Goal: Information Seeking & Learning: Learn about a topic

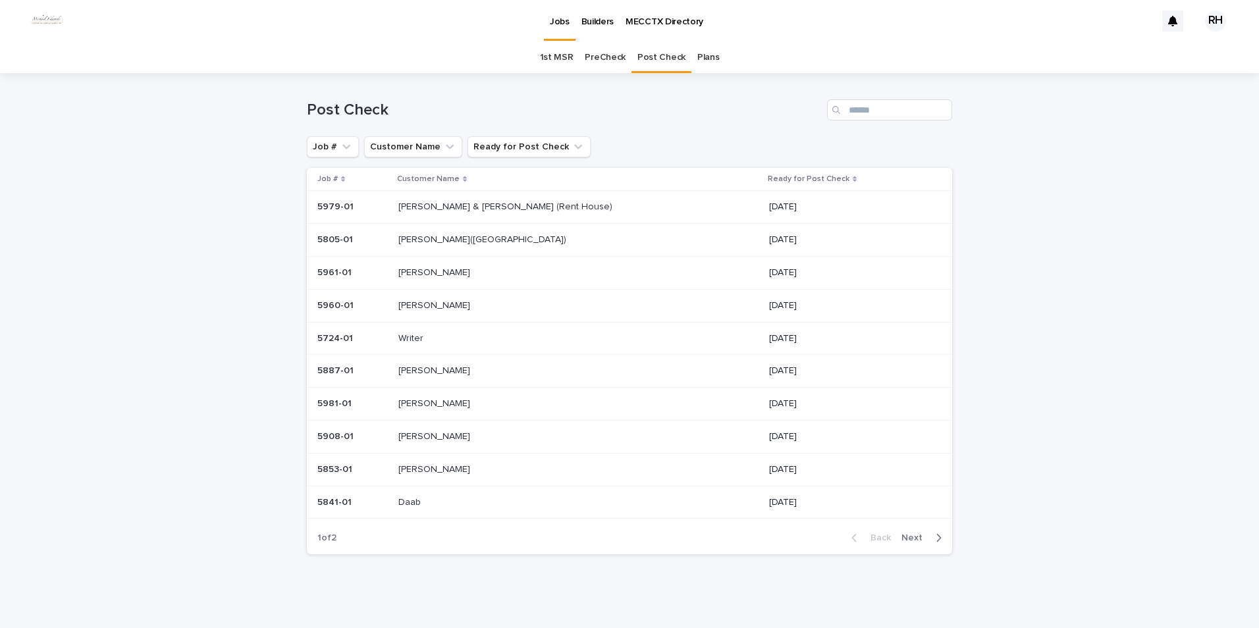
click at [903, 535] on span "Next" at bounding box center [915, 537] width 29 height 9
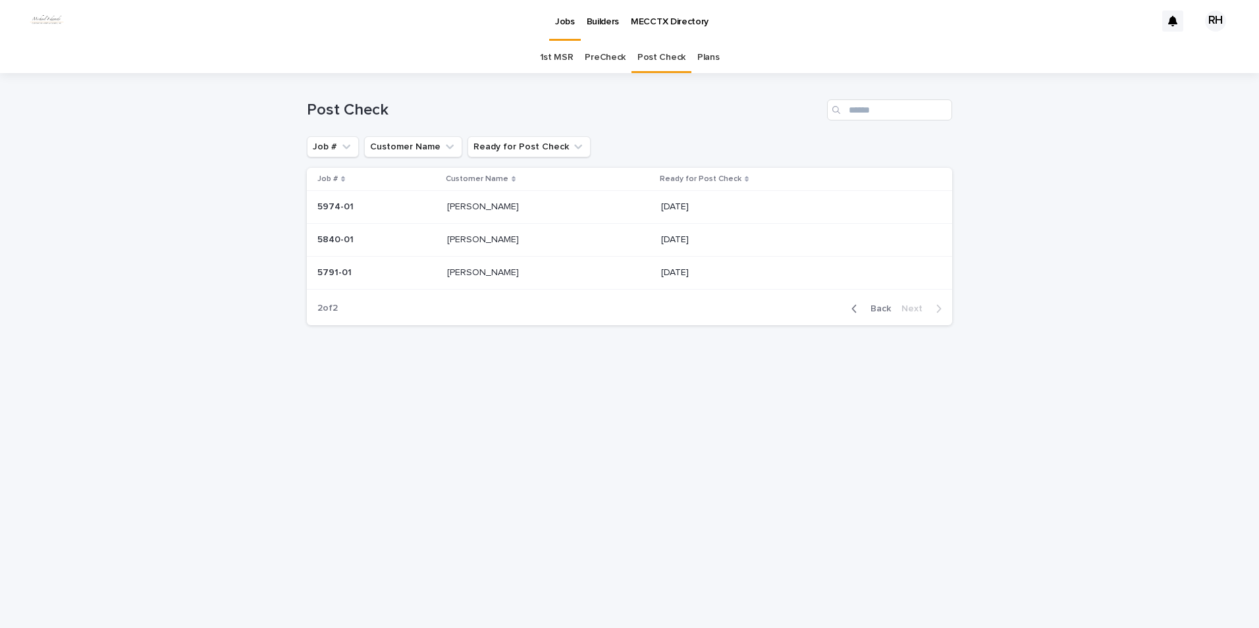
click at [880, 307] on span "Back" at bounding box center [876, 308] width 28 height 9
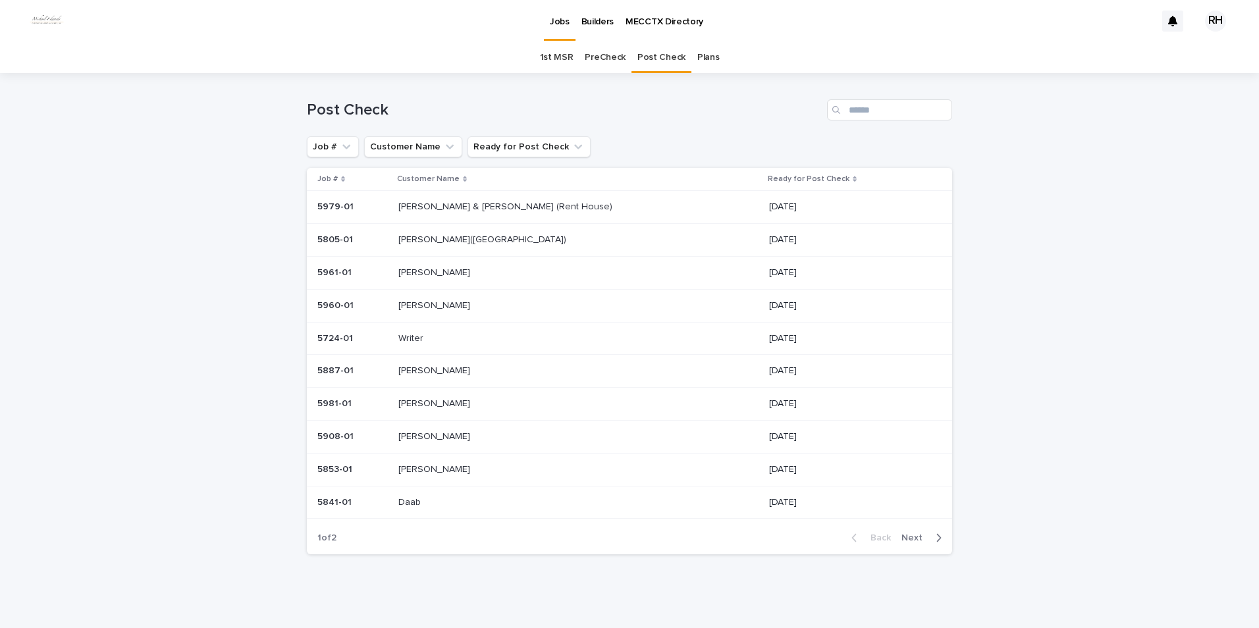
click at [438, 205] on p "[PERSON_NAME] & [PERSON_NAME] (Rent House)" at bounding box center [506, 206] width 217 height 14
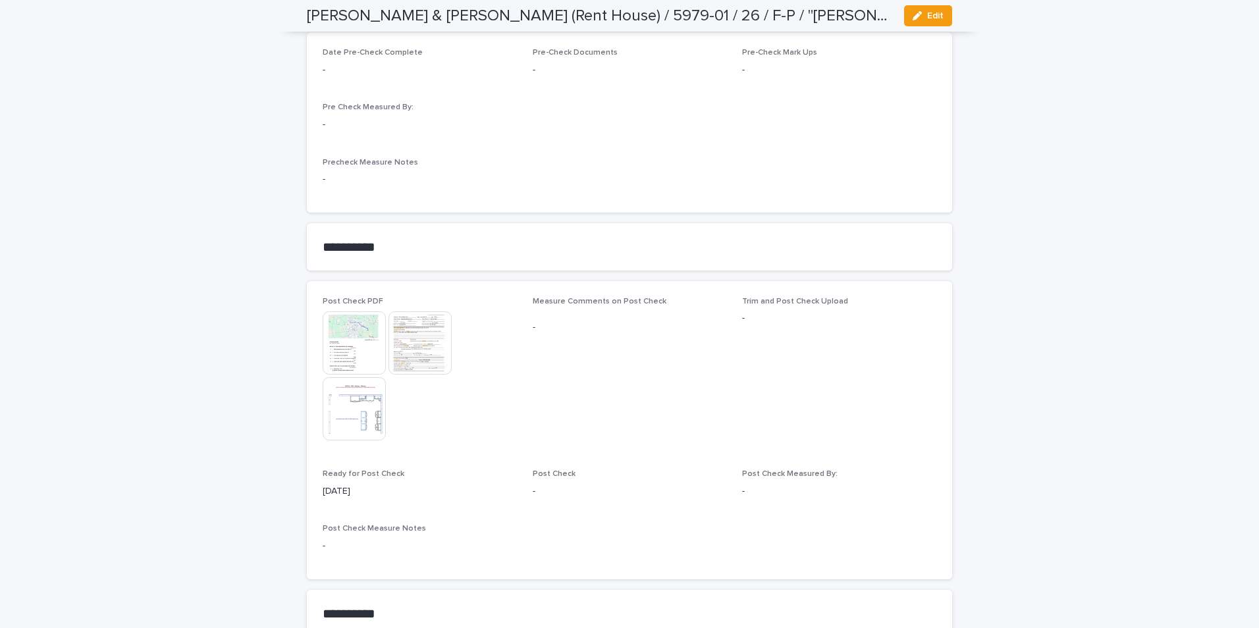
scroll to position [1053, 0]
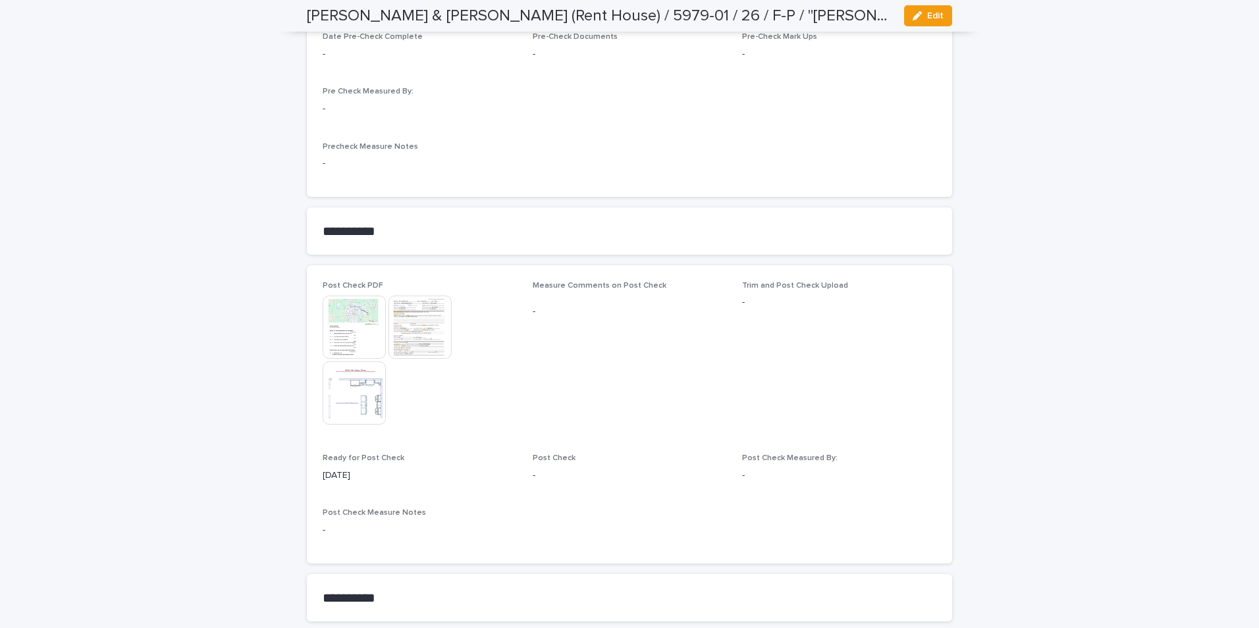
click at [413, 300] on img at bounding box center [419, 327] width 63 height 63
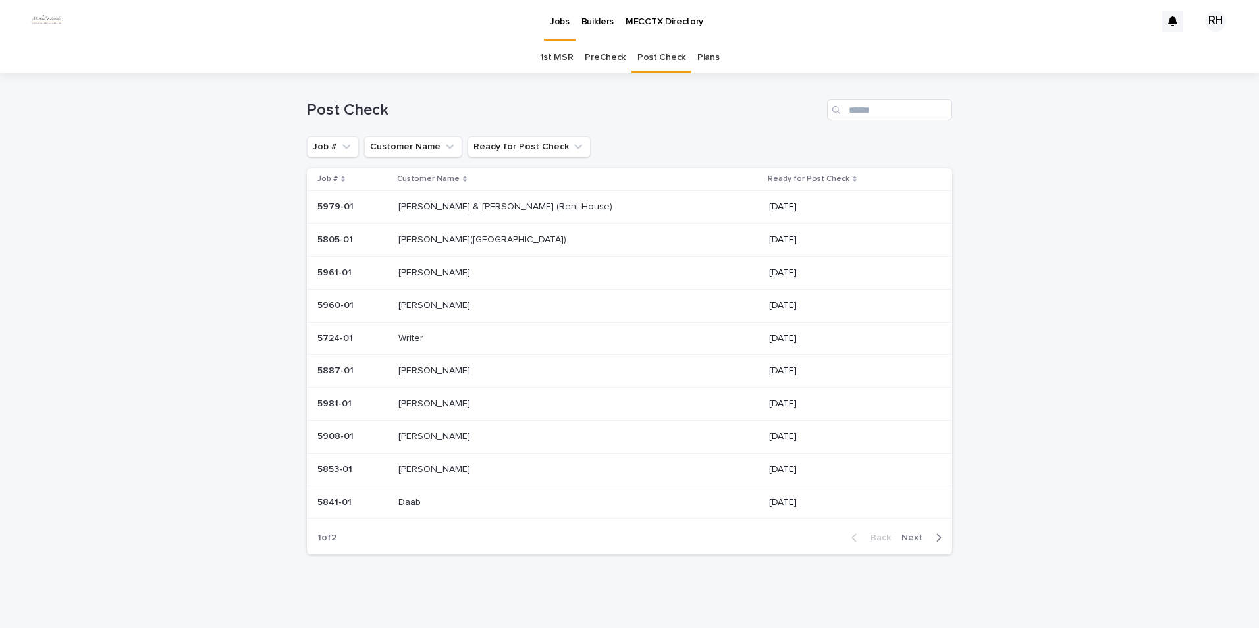
click at [478, 207] on p "[PERSON_NAME] & [PERSON_NAME] (Rent House)" at bounding box center [506, 206] width 217 height 14
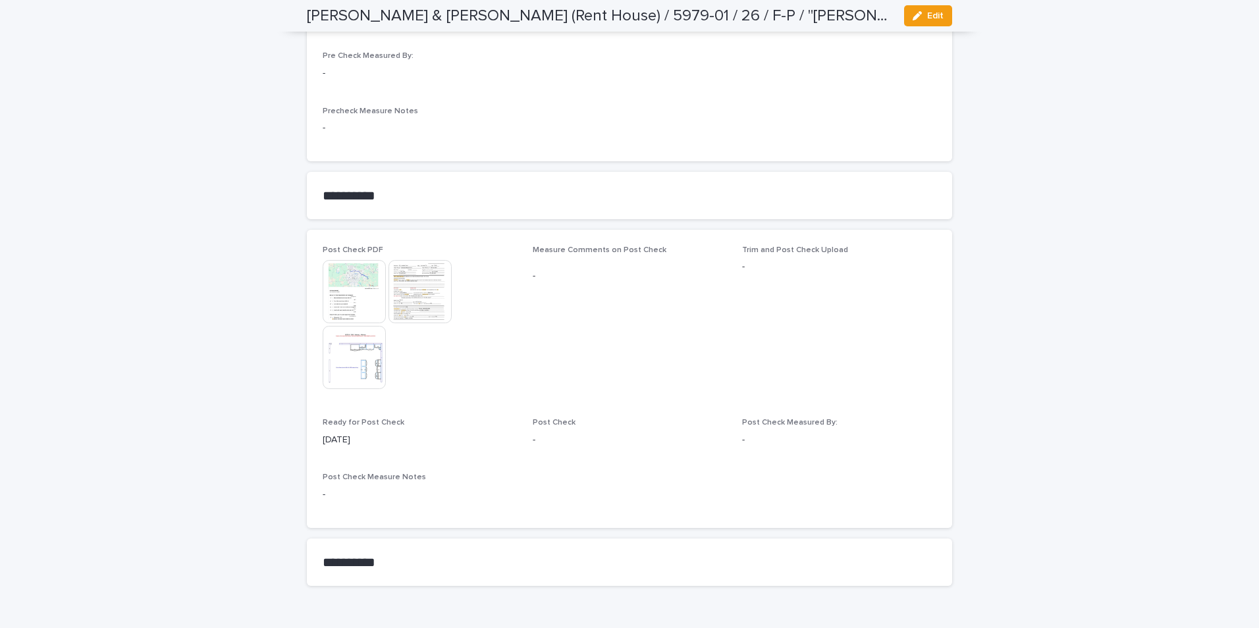
scroll to position [1095, 0]
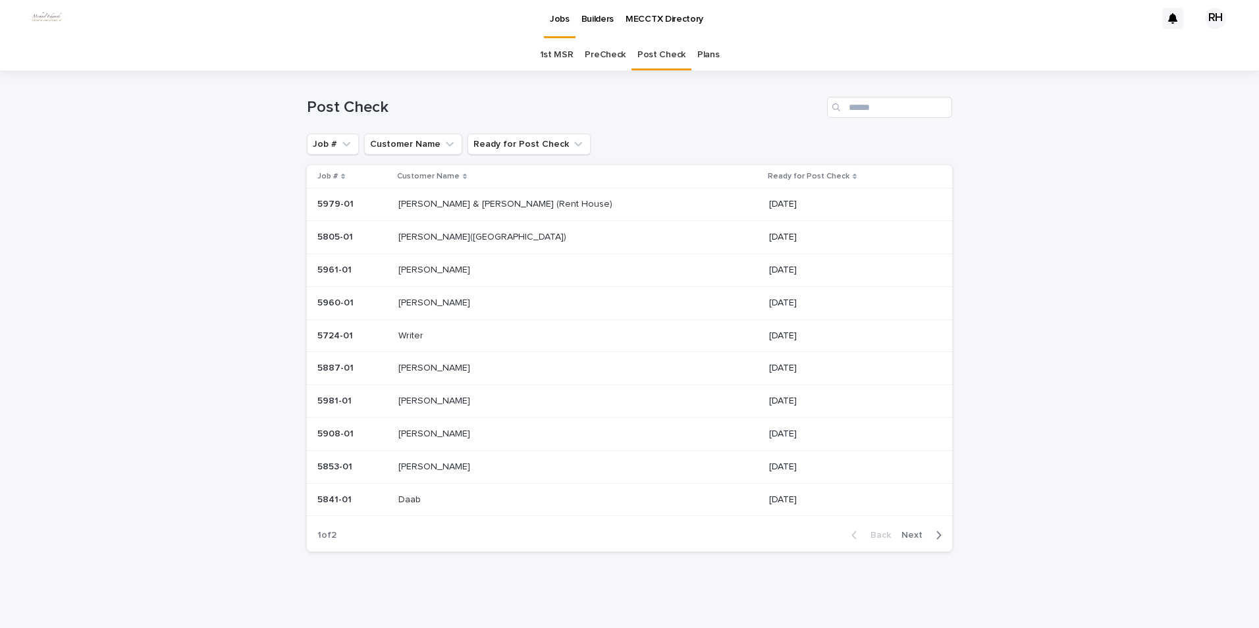
scroll to position [3, 0]
click at [425, 334] on p "Writer" at bounding box center [412, 335] width 28 height 14
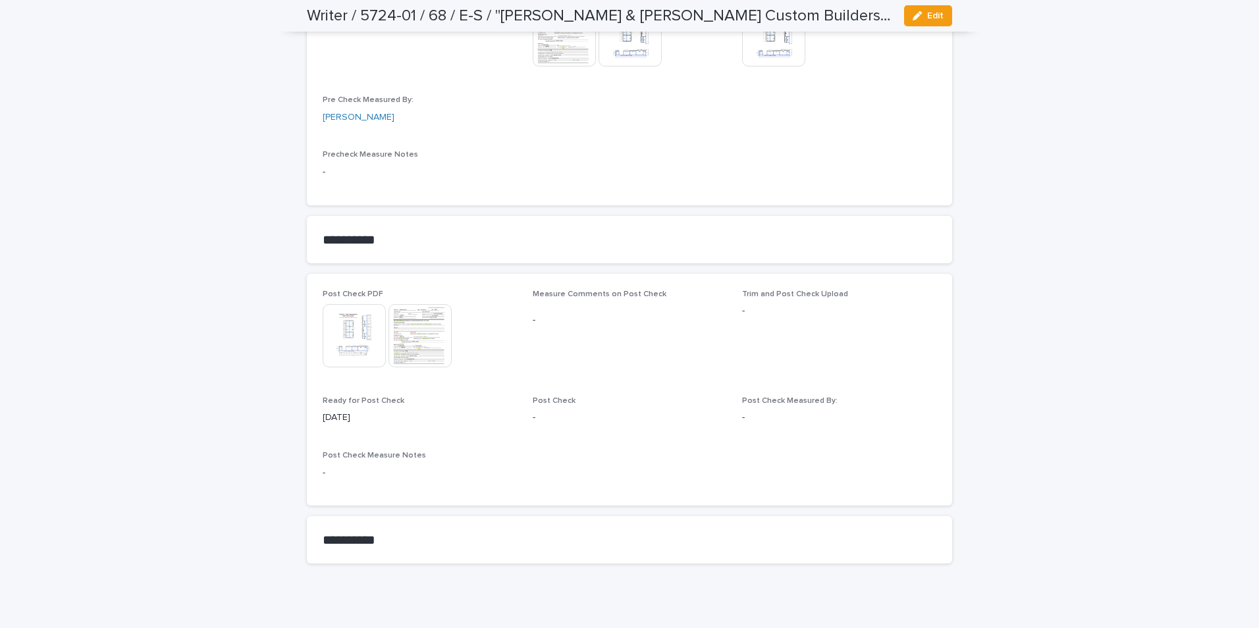
scroll to position [1257, 0]
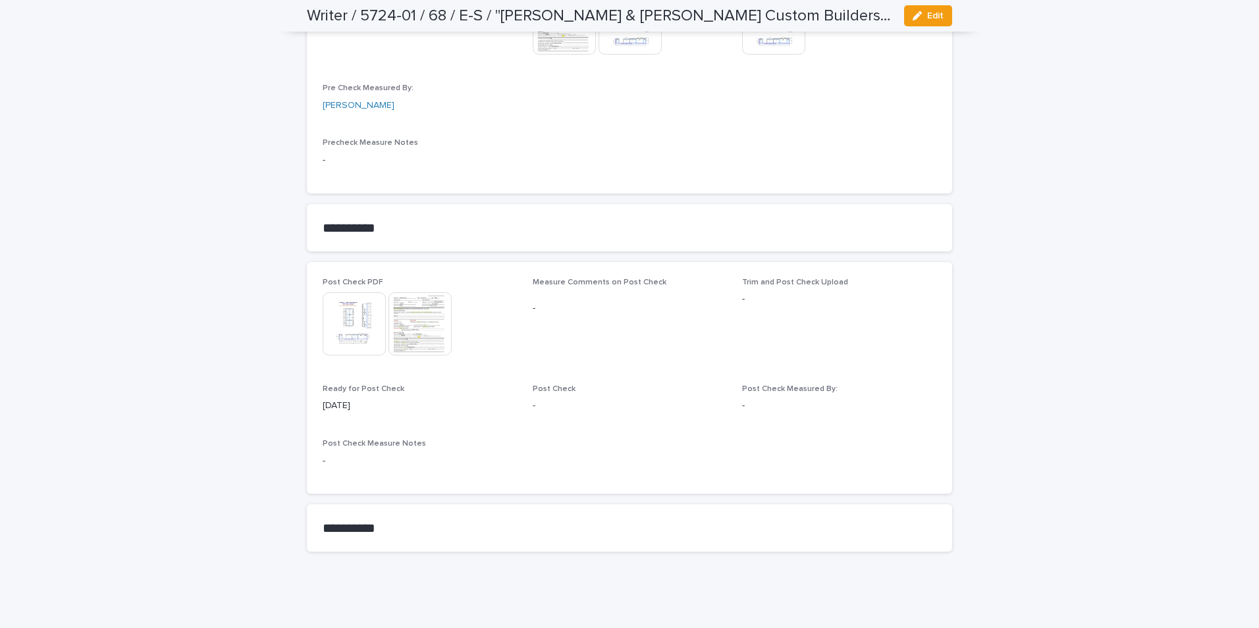
click at [410, 322] on img at bounding box center [419, 323] width 63 height 63
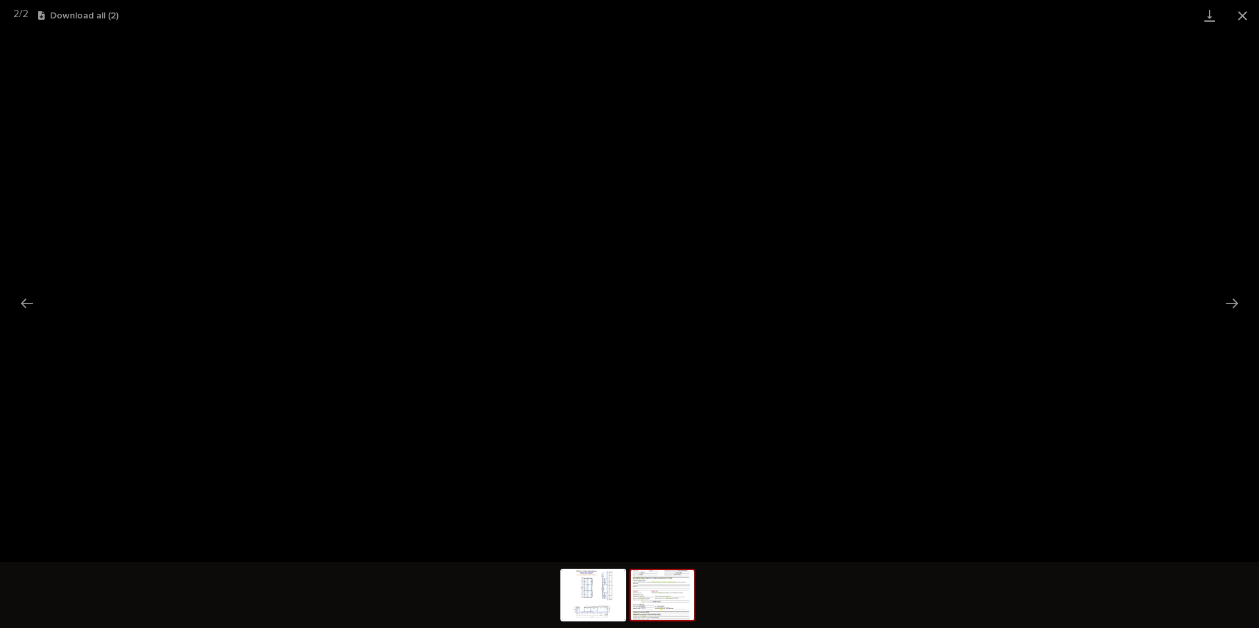
click at [1236, 17] on button "Close gallery" at bounding box center [1242, 15] width 33 height 31
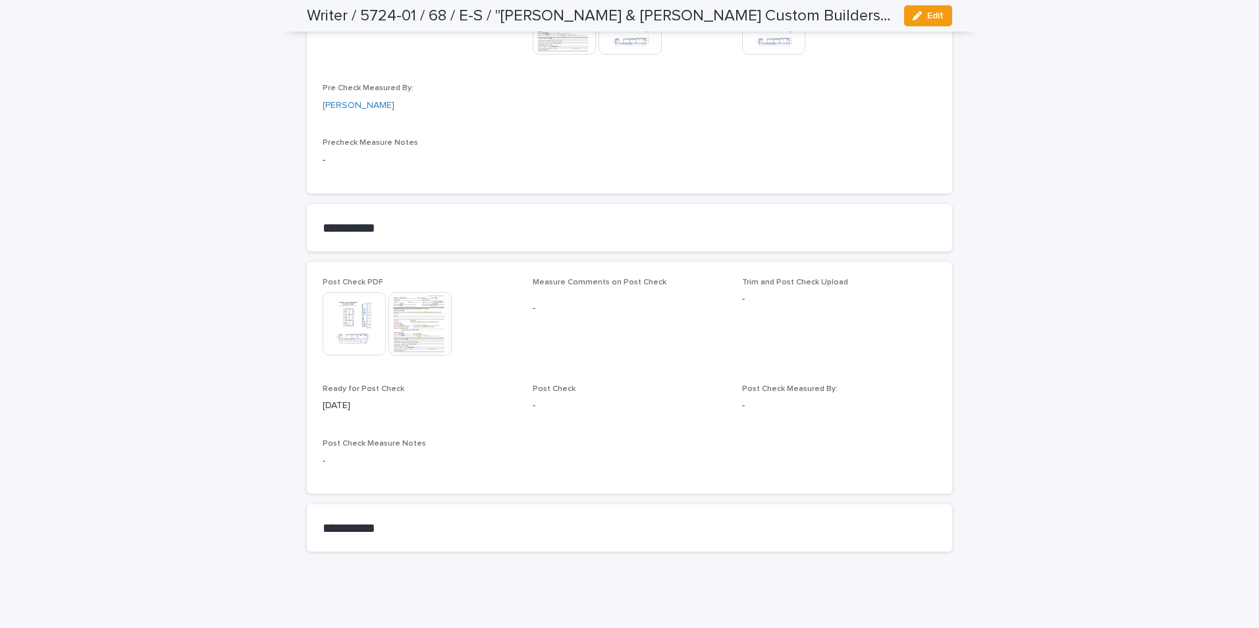
click at [354, 327] on img at bounding box center [354, 323] width 63 height 63
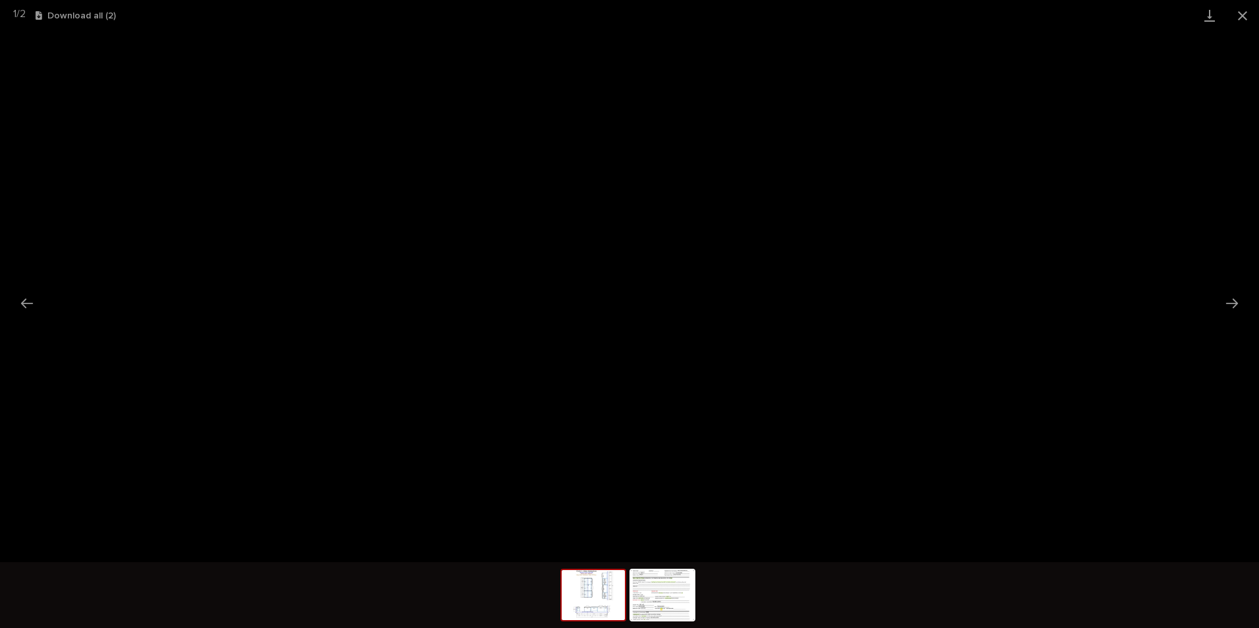
click at [1245, 20] on button "Close gallery" at bounding box center [1242, 15] width 33 height 31
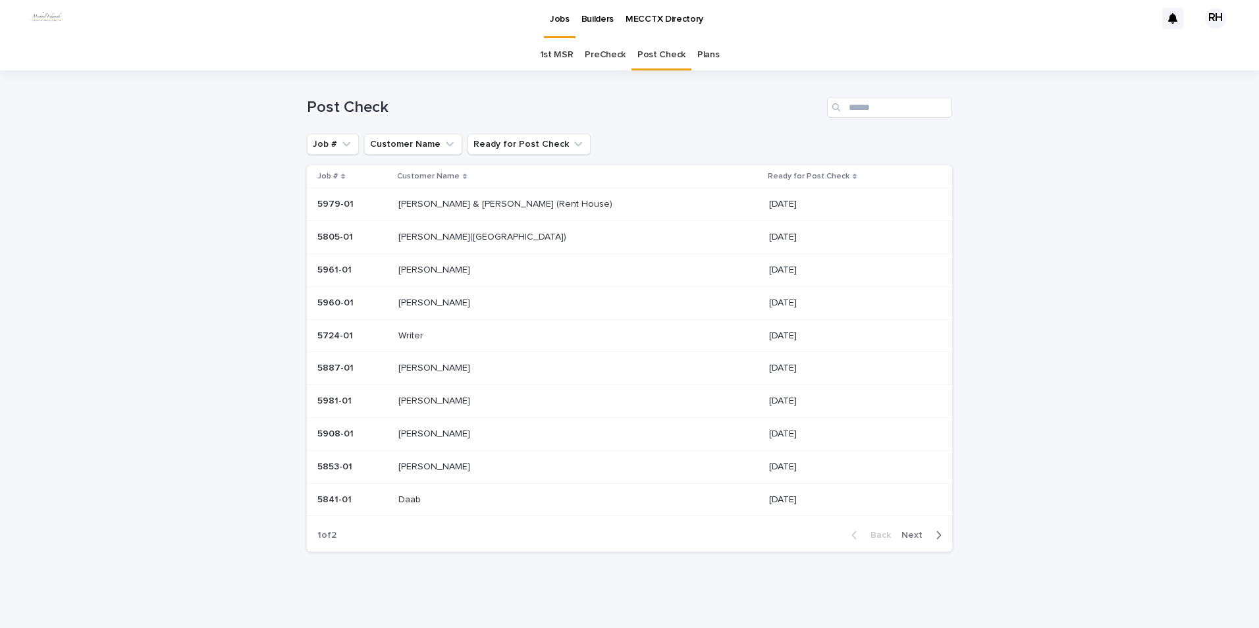
scroll to position [3, 0]
click at [910, 535] on span "Next" at bounding box center [915, 535] width 29 height 9
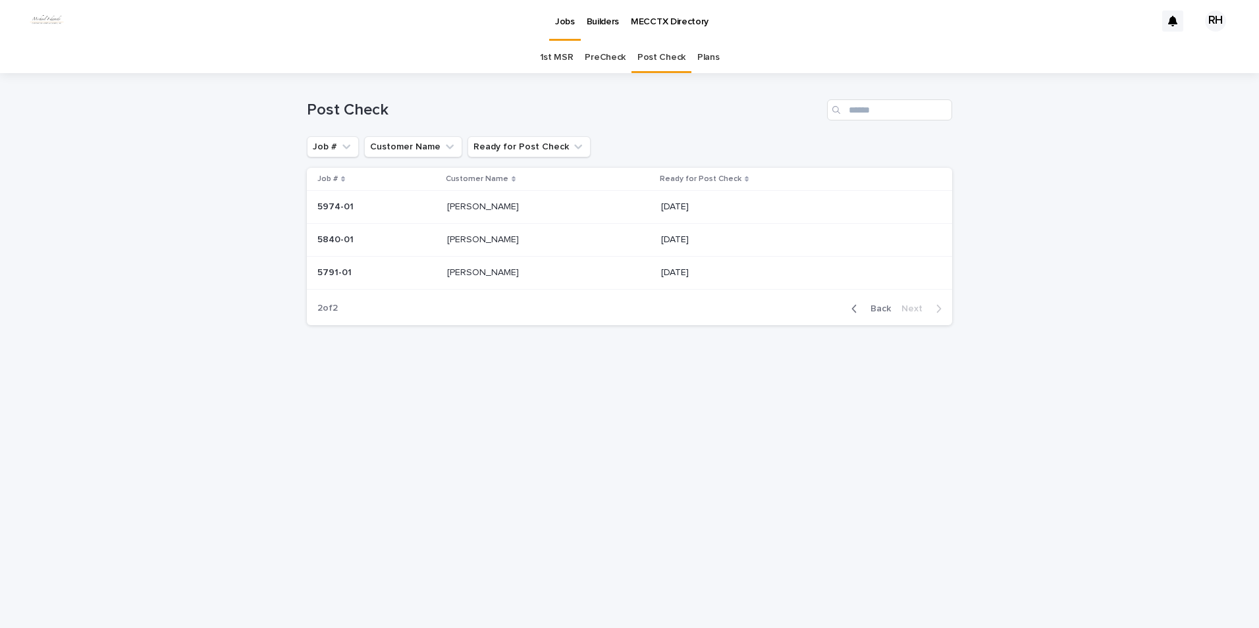
click at [880, 310] on span "Back" at bounding box center [876, 308] width 28 height 9
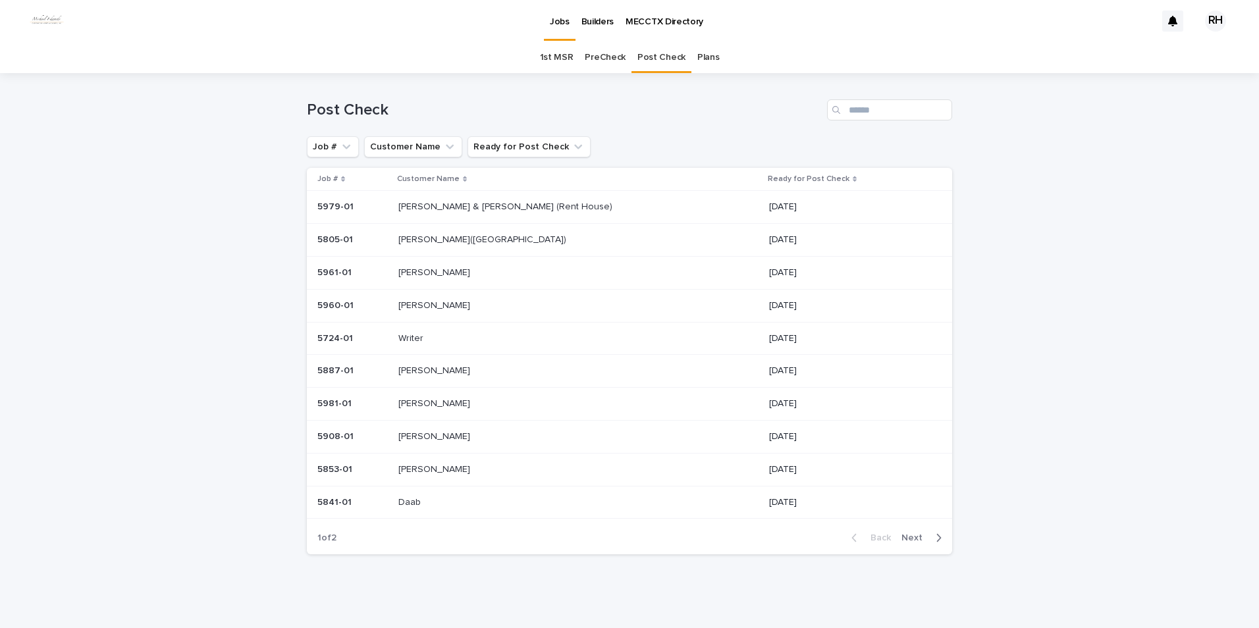
click at [447, 205] on p "[PERSON_NAME] & [PERSON_NAME] (Rent House)" at bounding box center [506, 206] width 217 height 14
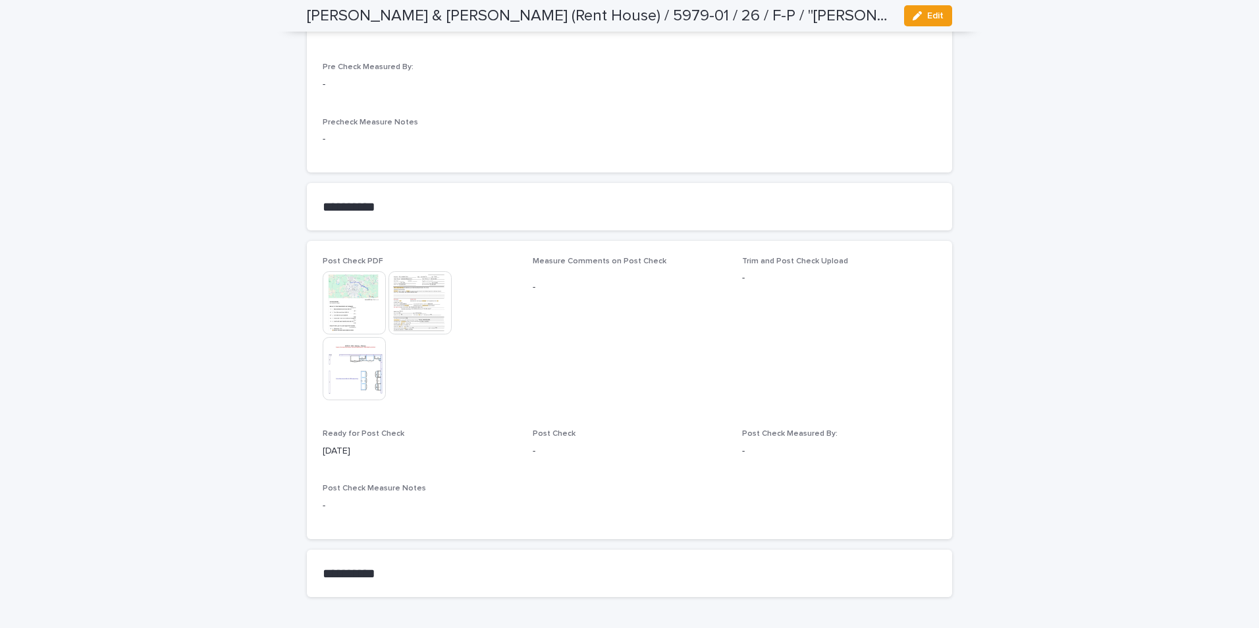
scroll to position [1109, 0]
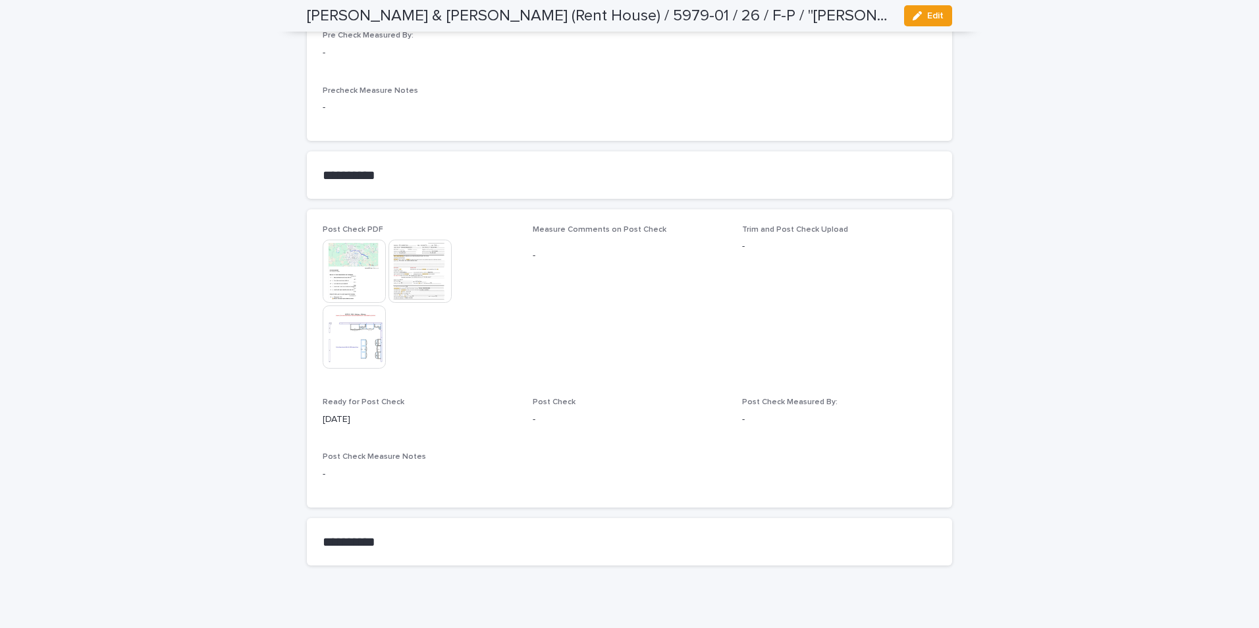
click at [425, 255] on img at bounding box center [419, 271] width 63 height 63
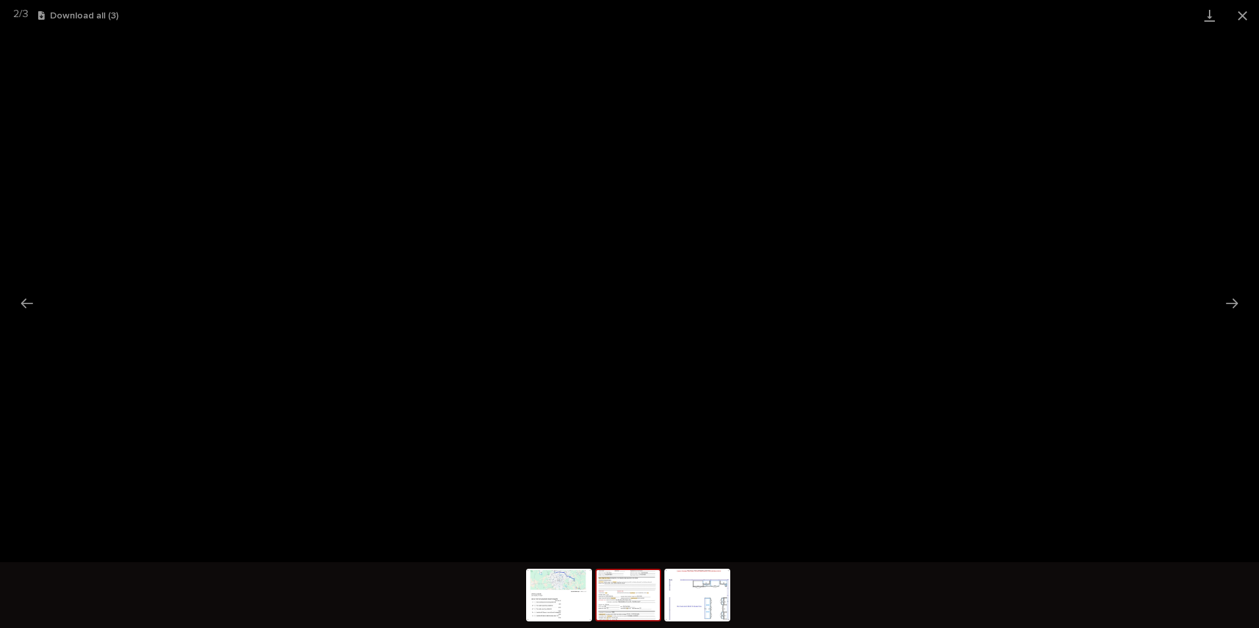
drag, startPoint x: 1240, startPoint y: 14, endPoint x: 1232, endPoint y: 18, distance: 8.6
click at [1238, 14] on button "Close gallery" at bounding box center [1242, 15] width 33 height 31
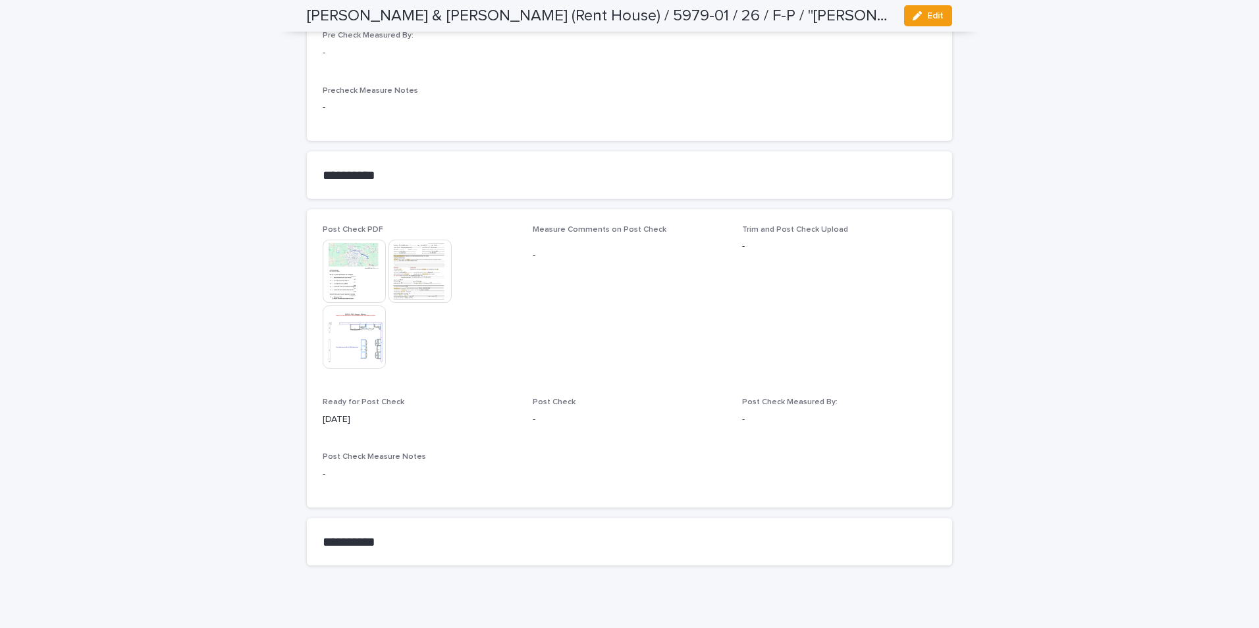
click at [344, 317] on img at bounding box center [354, 336] width 63 height 63
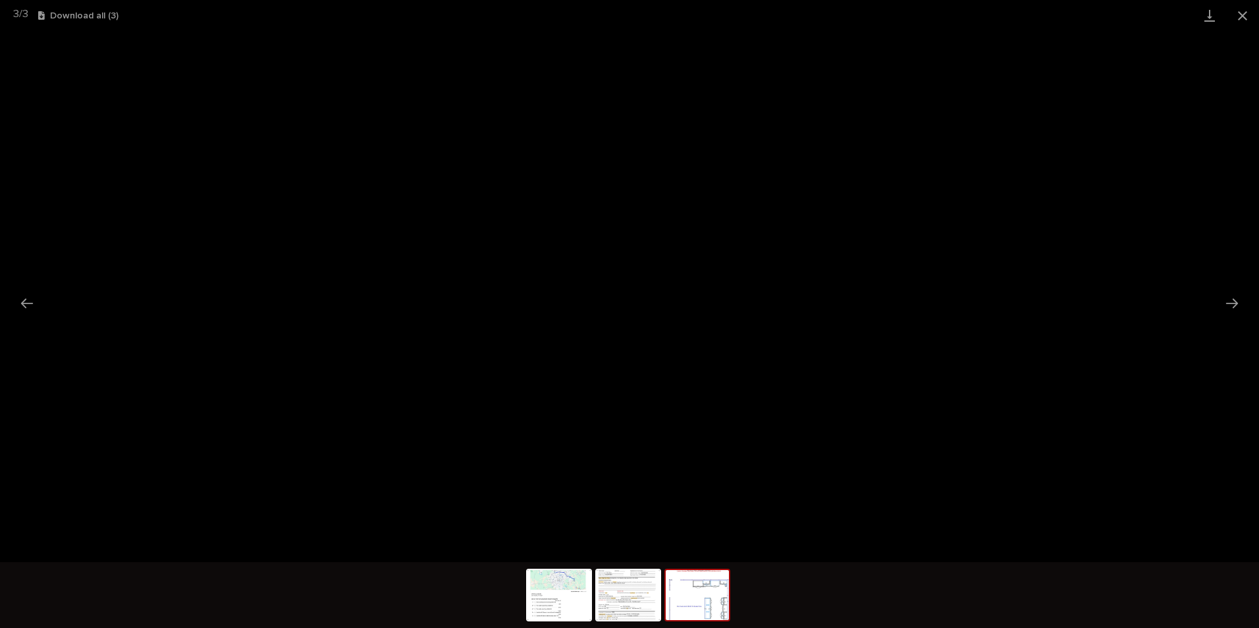
click at [1240, 14] on button "Close gallery" at bounding box center [1242, 15] width 33 height 31
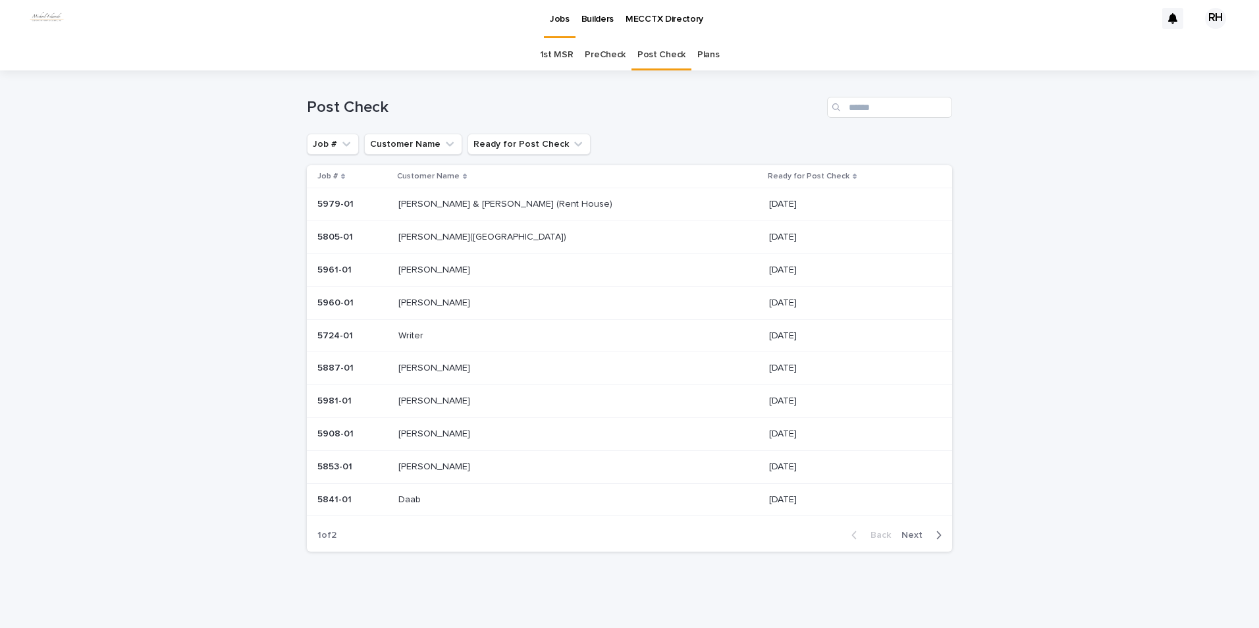
scroll to position [3, 0]
click at [912, 533] on span "Next" at bounding box center [915, 535] width 29 height 9
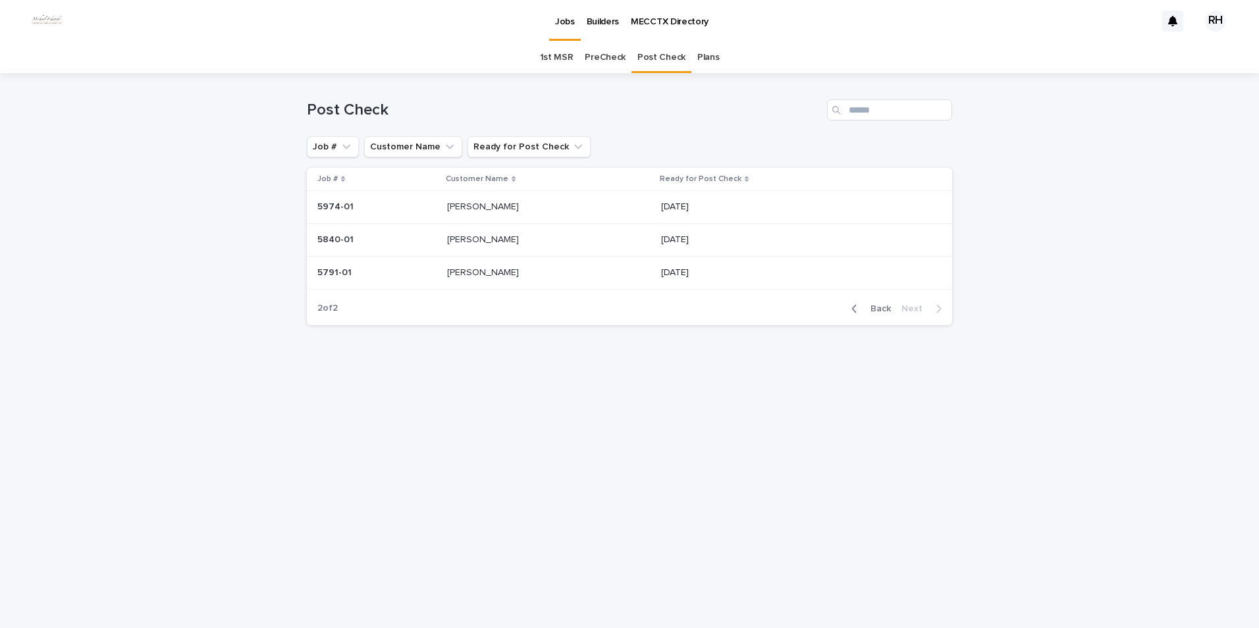
click at [879, 305] on button "Back" at bounding box center [868, 309] width 55 height 12
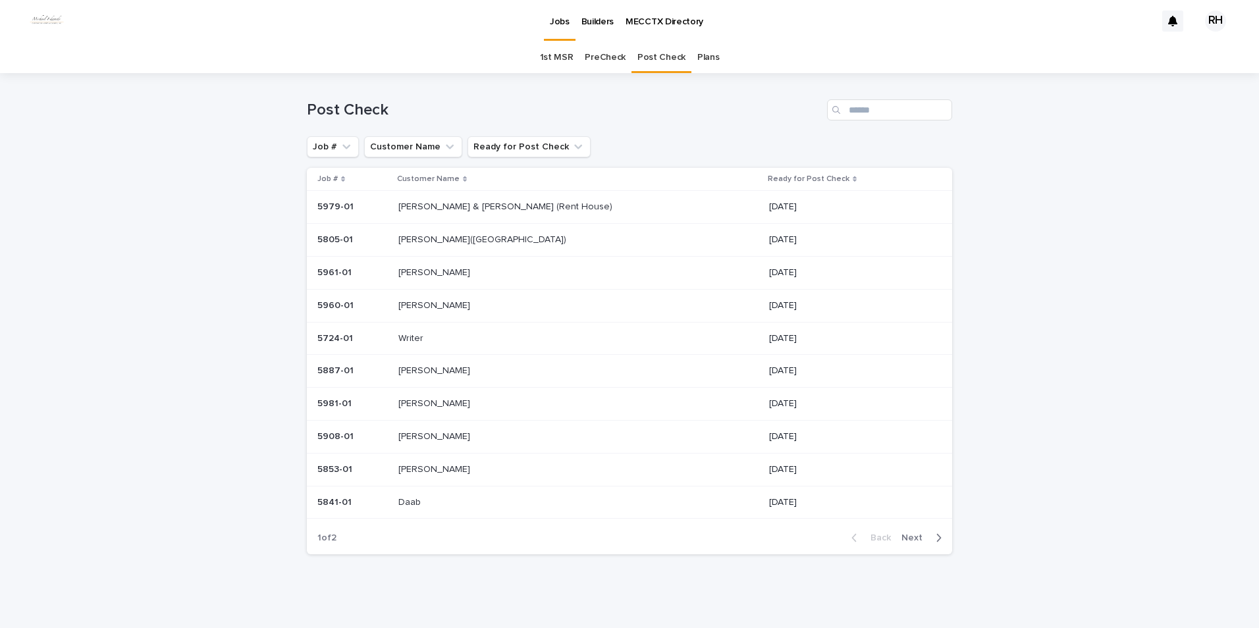
click at [432, 468] on p "[PERSON_NAME]" at bounding box center [435, 468] width 74 height 14
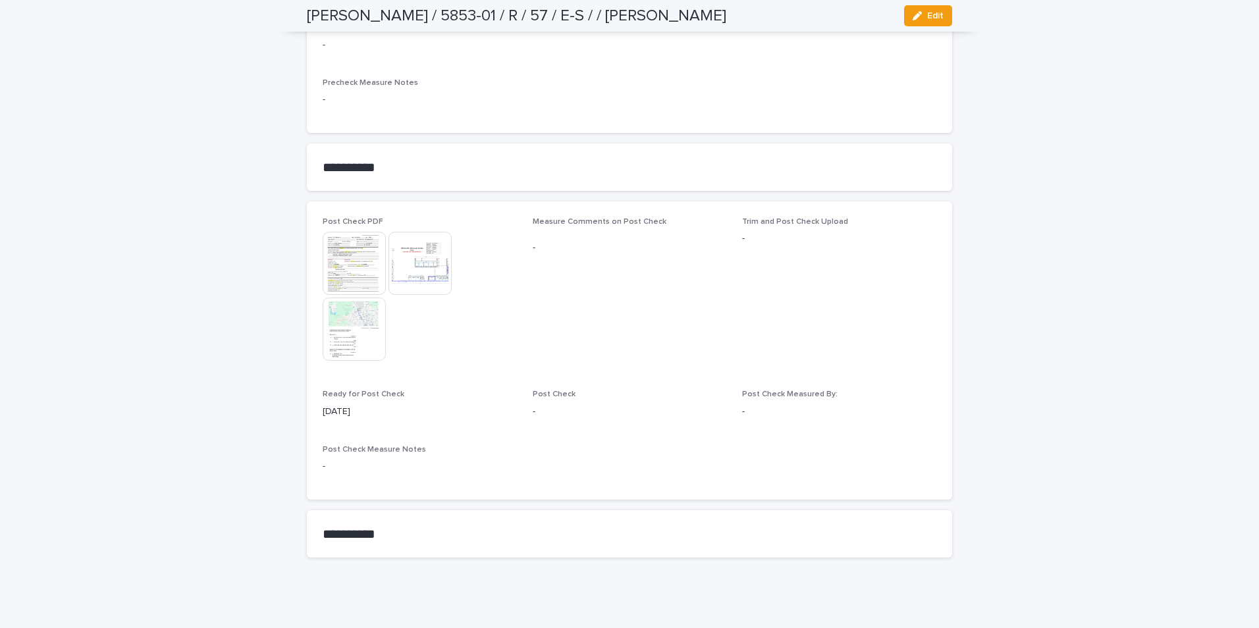
scroll to position [1101, 0]
click at [425, 256] on img at bounding box center [419, 257] width 63 height 63
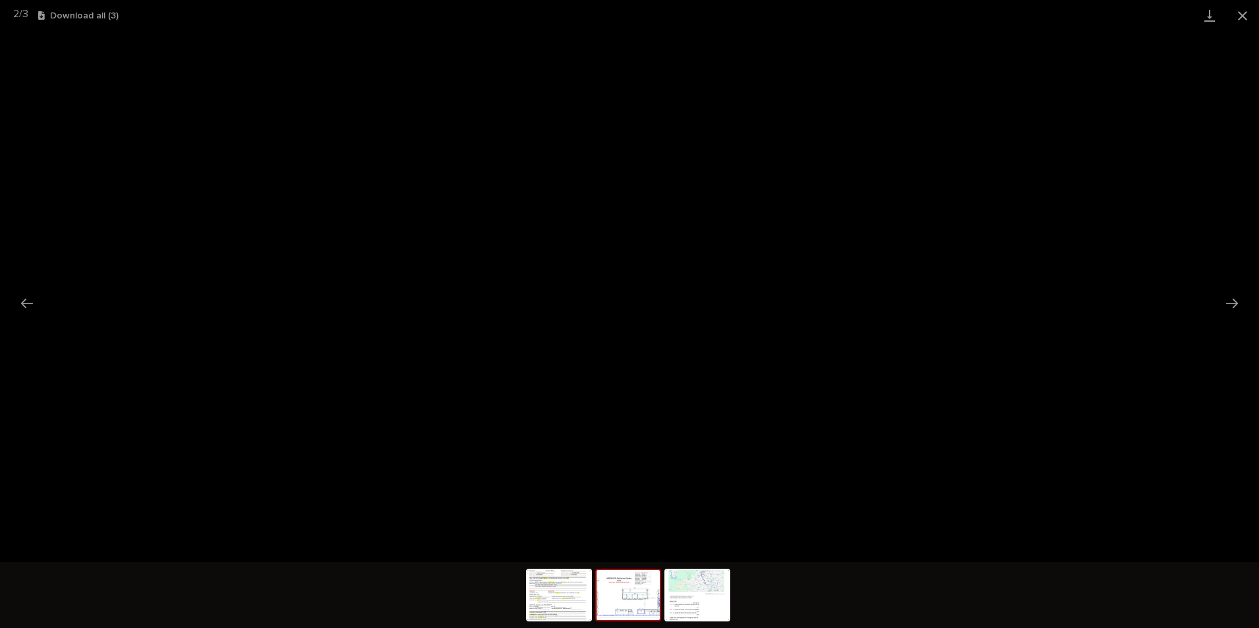
drag, startPoint x: 1242, startPoint y: 11, endPoint x: 1230, endPoint y: 17, distance: 13.8
click at [1233, 16] on button "Close gallery" at bounding box center [1242, 15] width 33 height 31
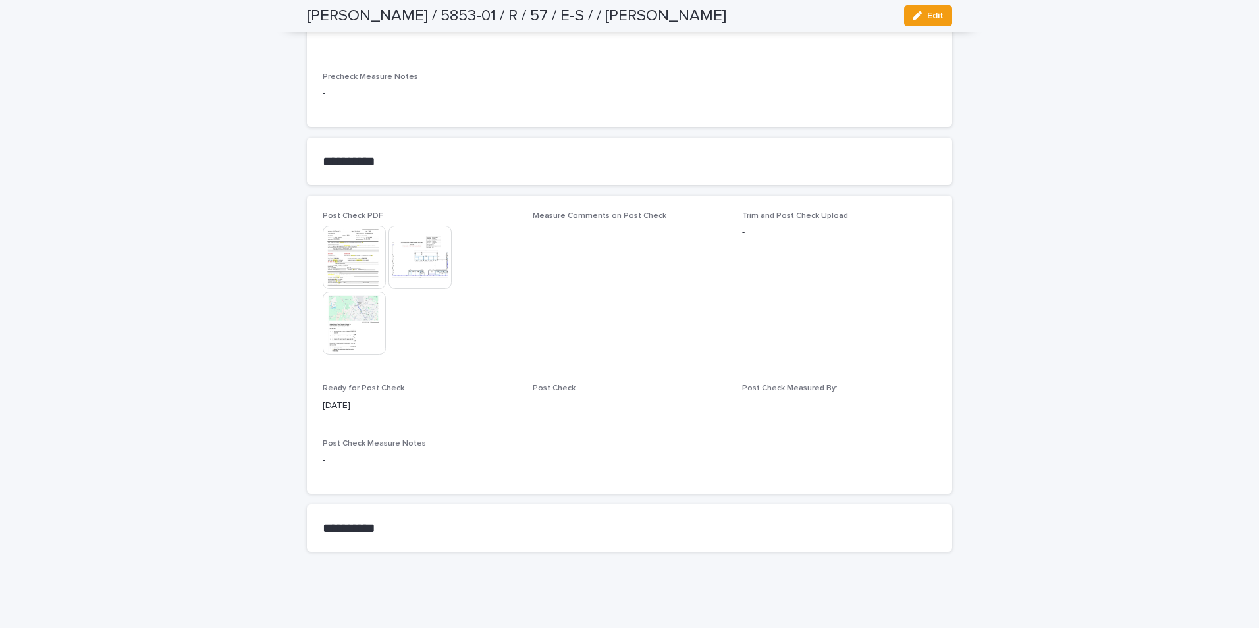
click at [363, 254] on img at bounding box center [354, 257] width 63 height 63
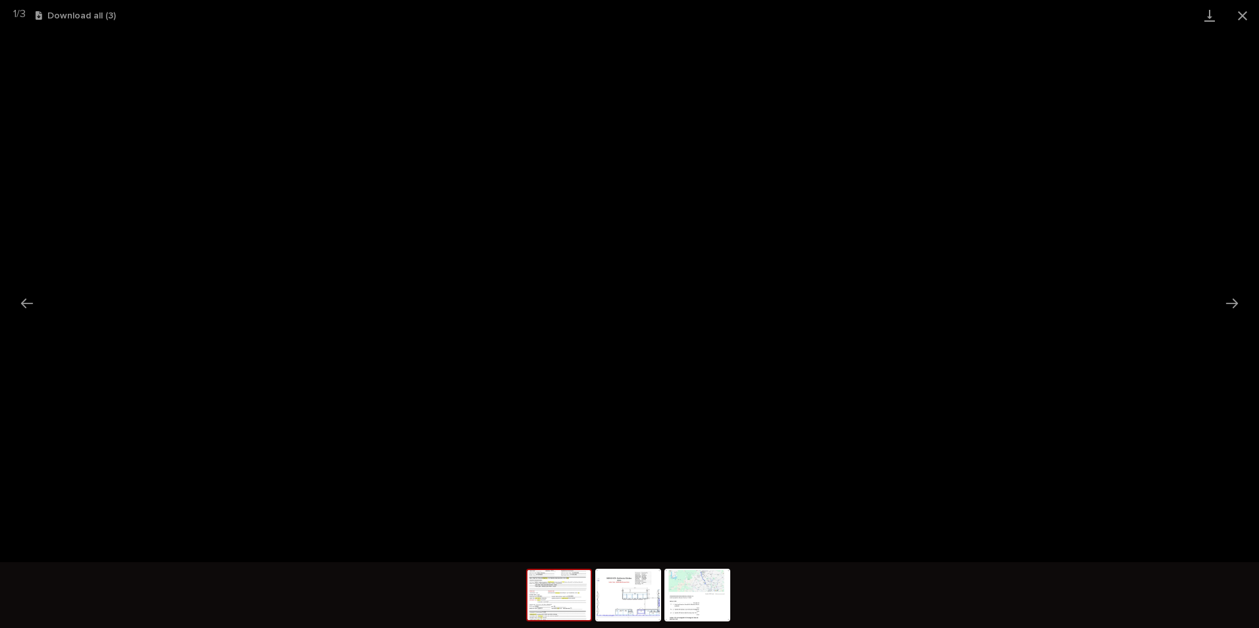
click at [1240, 16] on button "Close gallery" at bounding box center [1242, 15] width 33 height 31
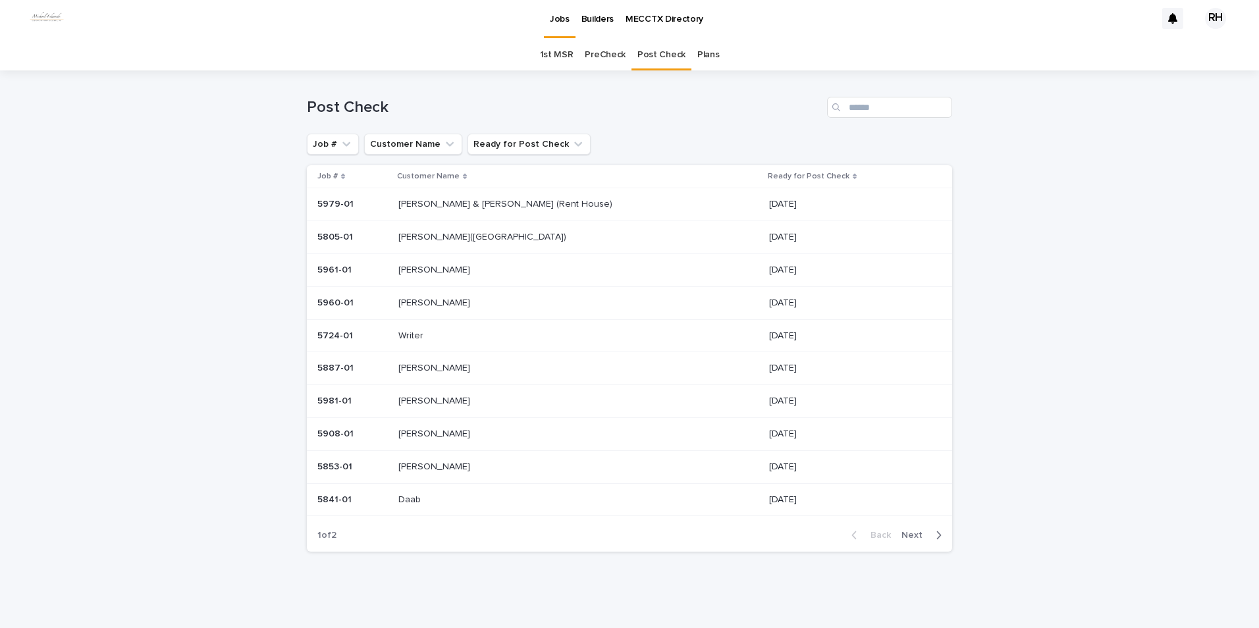
scroll to position [3, 0]
click at [432, 398] on p "[PERSON_NAME]" at bounding box center [435, 400] width 74 height 14
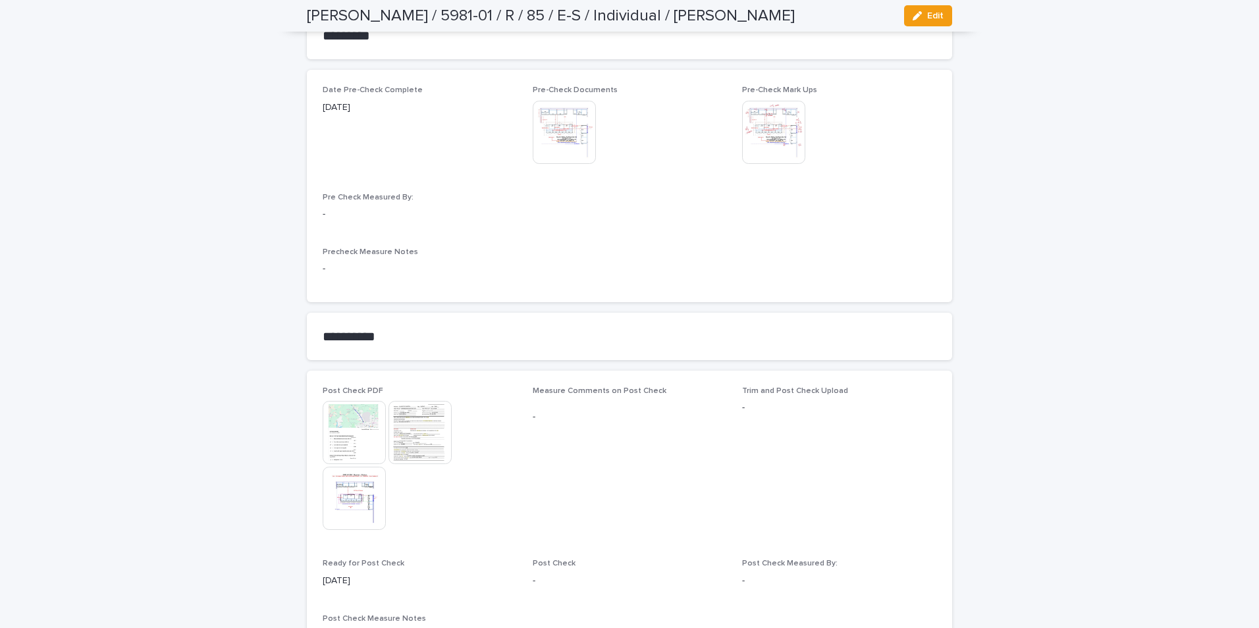
scroll to position [1382, 0]
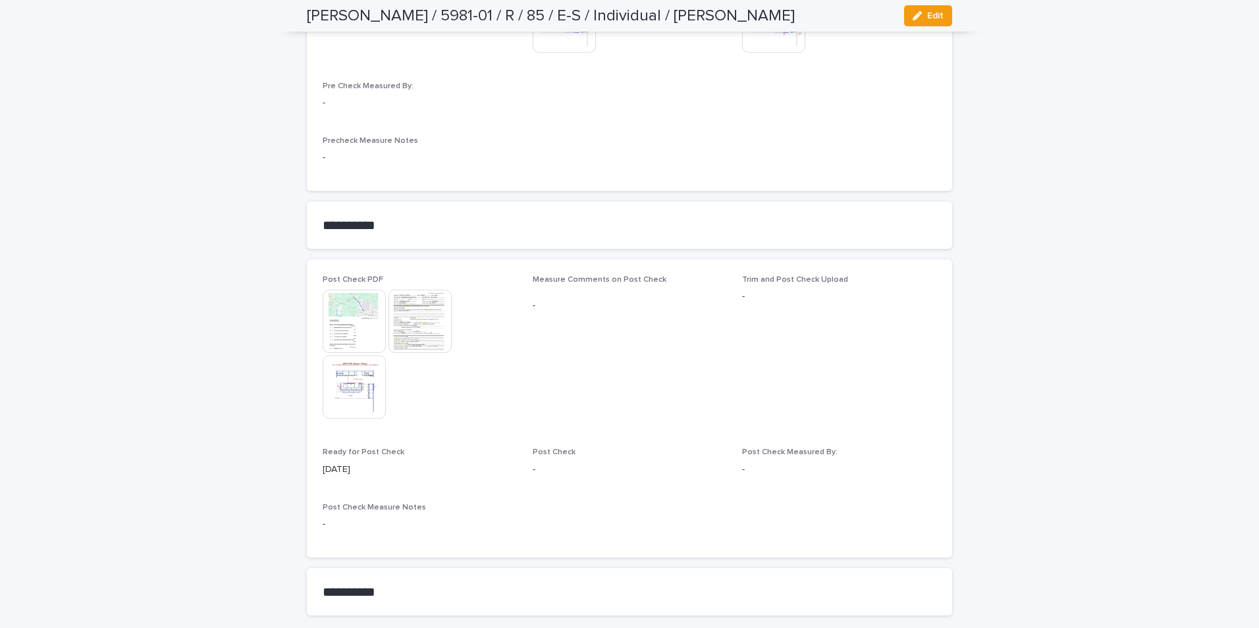
click at [416, 309] on img at bounding box center [419, 321] width 63 height 63
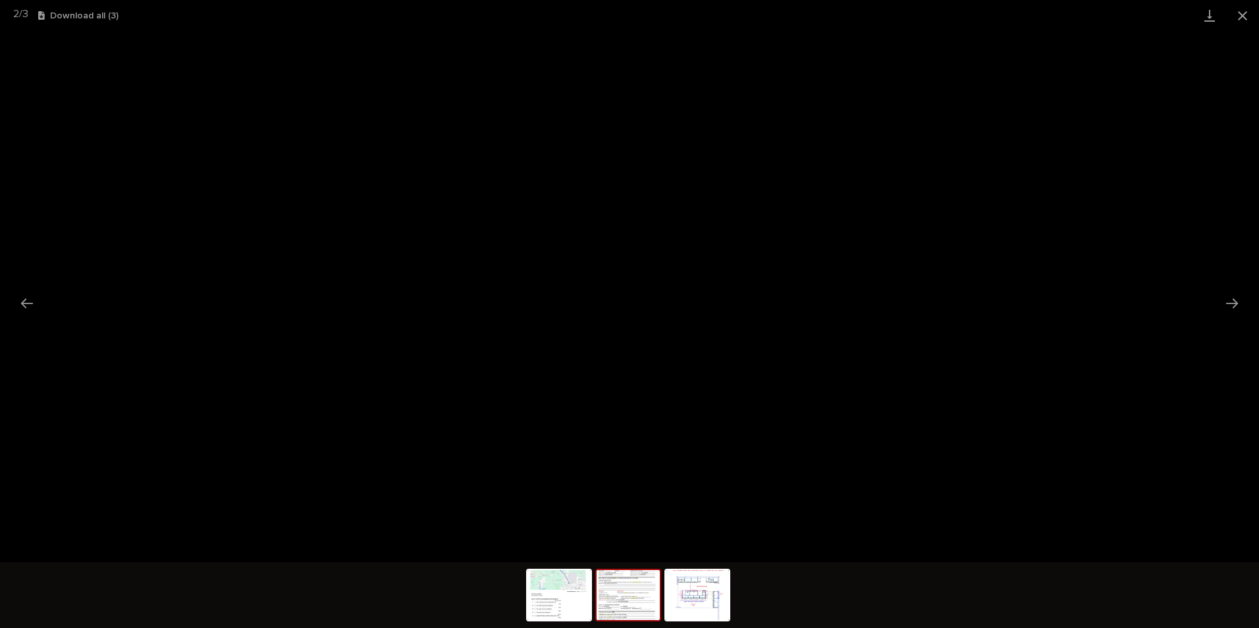
click at [1243, 10] on button "Close gallery" at bounding box center [1242, 15] width 33 height 31
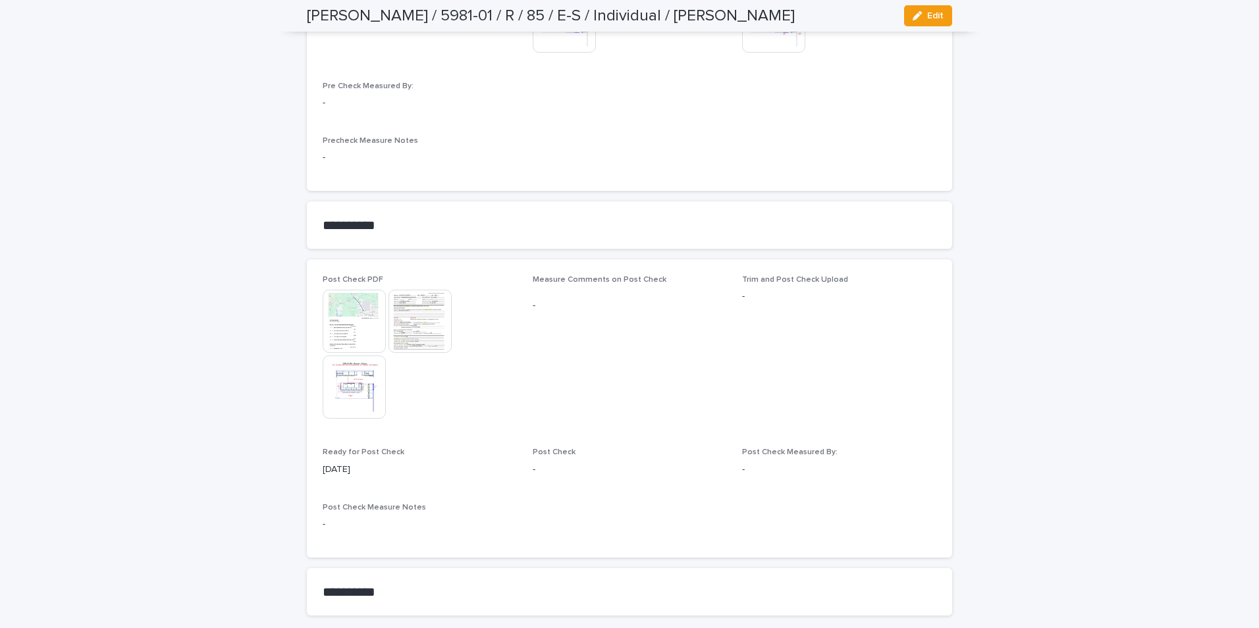
click at [349, 370] on img at bounding box center [354, 386] width 63 height 63
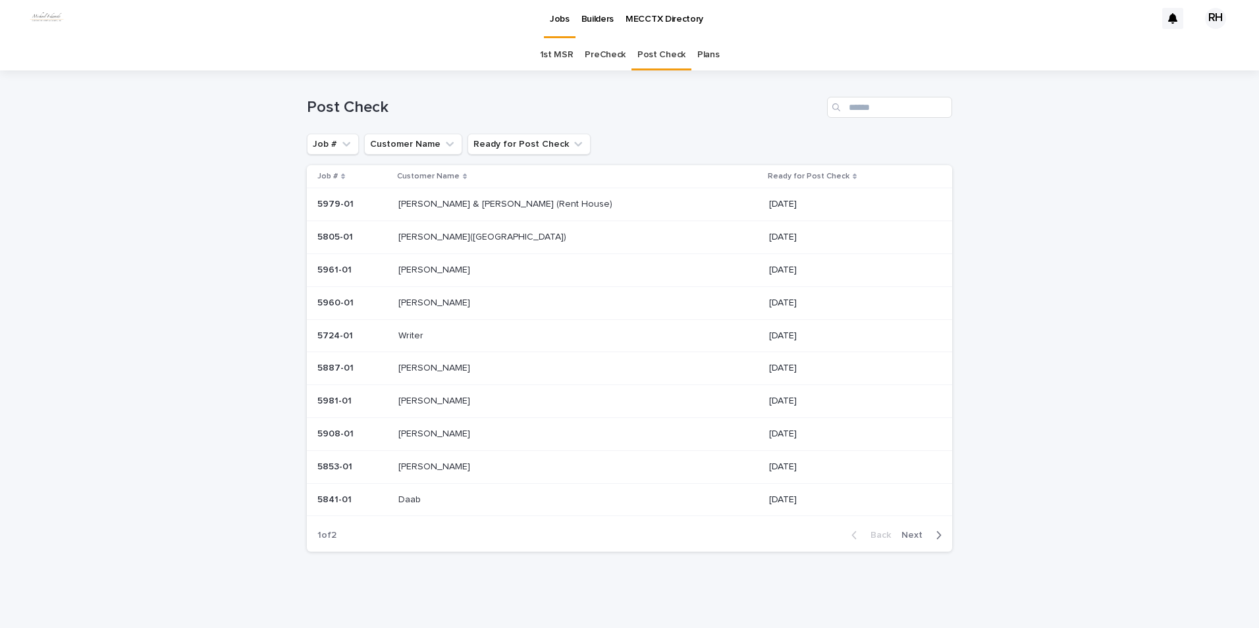
scroll to position [3, 0]
click at [434, 301] on p "[PERSON_NAME]" at bounding box center [435, 302] width 74 height 14
